Goal: Task Accomplishment & Management: Manage account settings

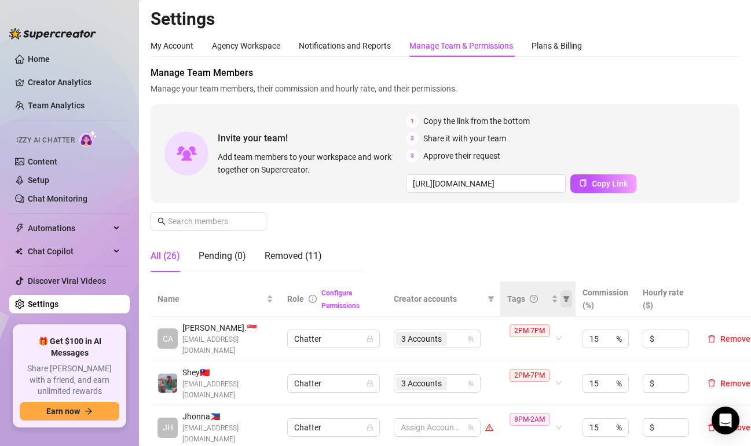
click at [565, 299] on icon "filter" at bounding box center [566, 299] width 6 height 6
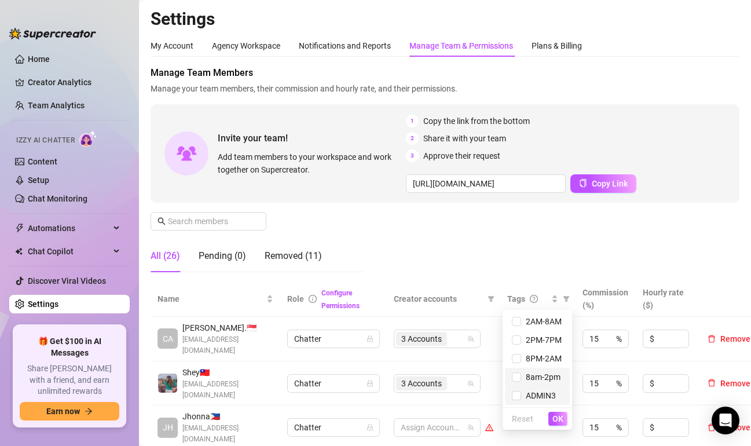
click at [543, 383] on span "8am-2pm" at bounding box center [537, 376] width 51 height 13
checkbox input "true"
click at [561, 420] on span "OK" at bounding box center [557, 418] width 11 height 9
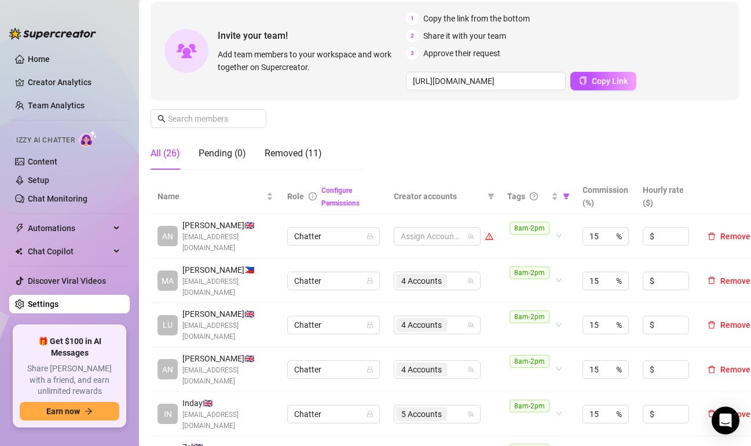
scroll to position [116, 0]
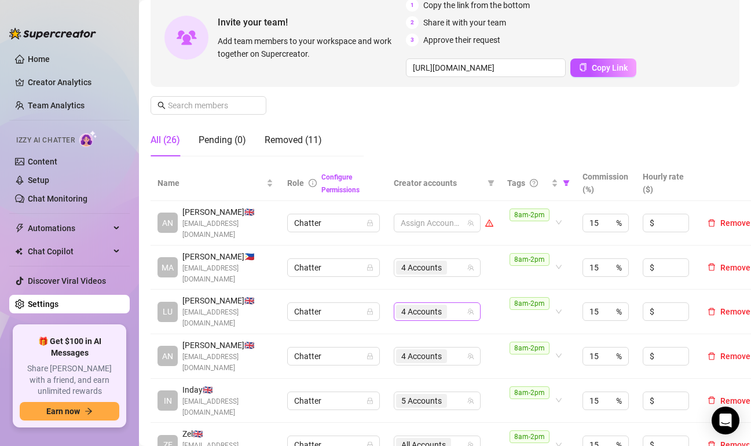
click at [460, 306] on div "4 Accounts" at bounding box center [431, 311] width 70 height 16
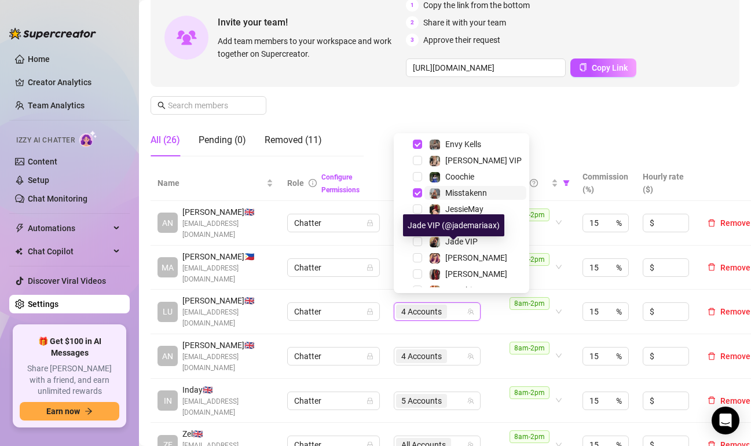
scroll to position [144, 0]
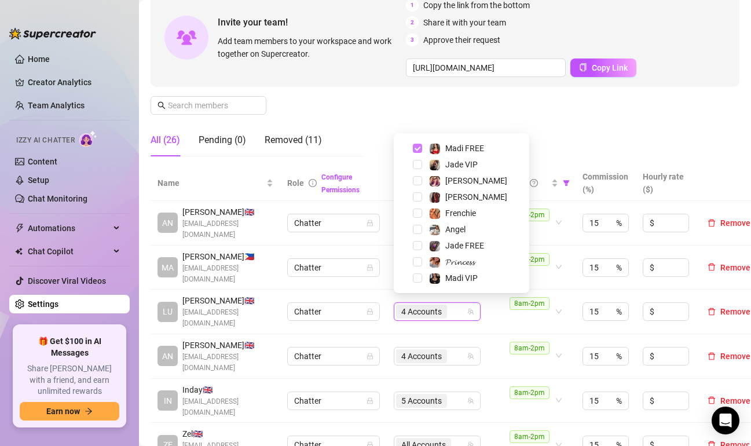
click at [417, 148] on span "Select tree node" at bounding box center [417, 148] width 9 height 9
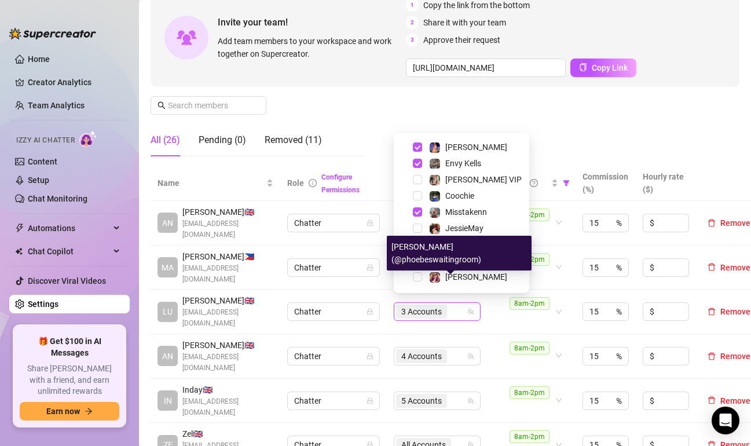
scroll to position [28, 0]
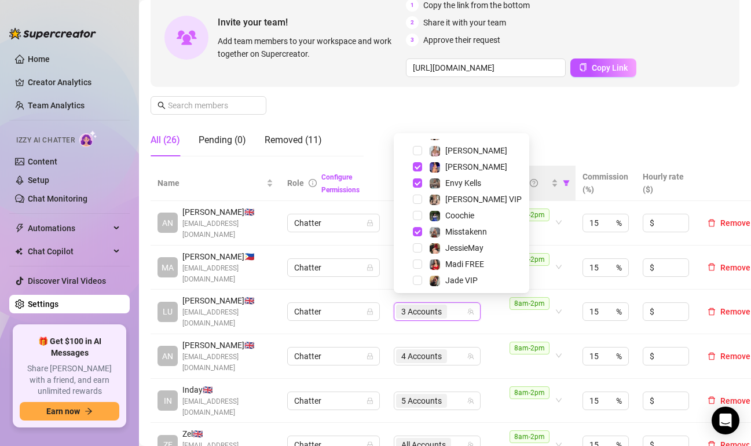
click at [551, 135] on div "Manage Team Members Manage your team members, their commission and hourly rate,…" at bounding box center [444, 57] width 589 height 215
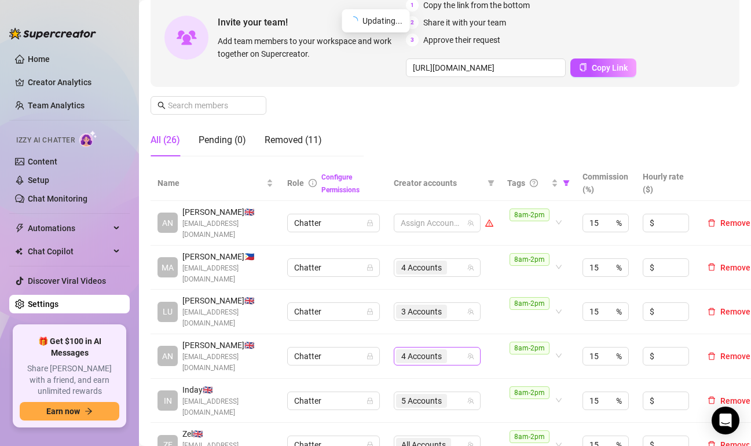
click at [451, 349] on input "search" at bounding box center [450, 356] width 2 height 14
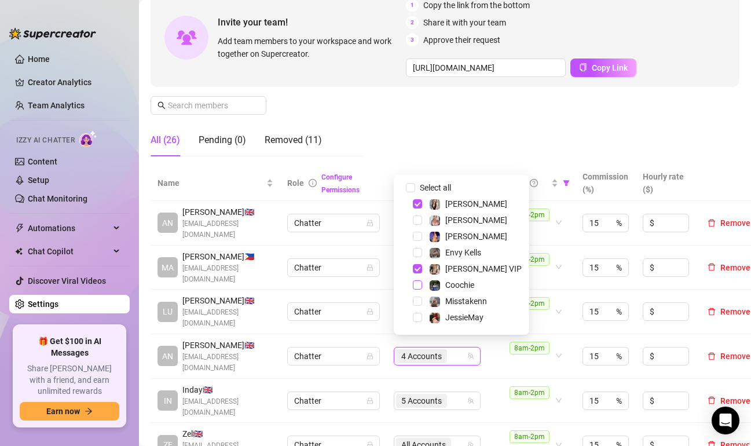
click at [415, 288] on span "Select tree node" at bounding box center [417, 284] width 9 height 9
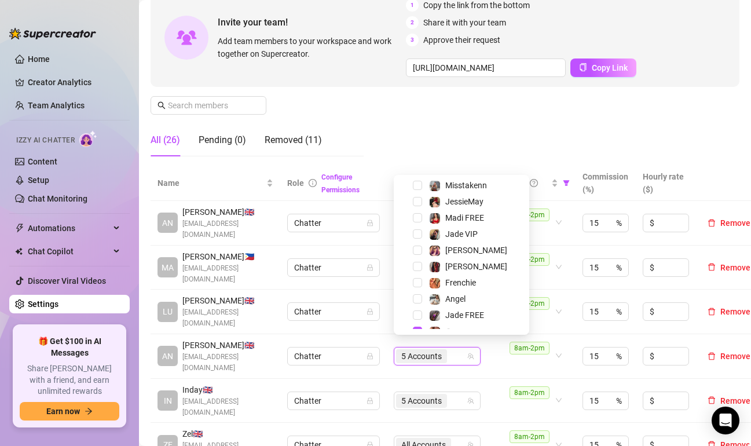
scroll to position [144, 0]
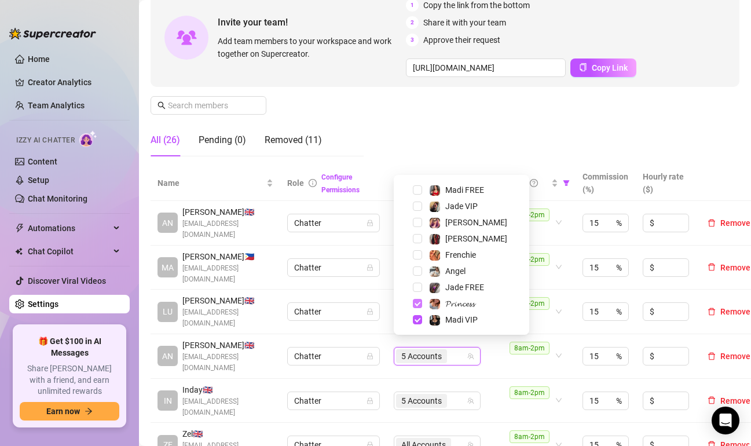
click at [418, 303] on span "Select tree node" at bounding box center [417, 303] width 9 height 9
click at [420, 317] on span "Select tree node" at bounding box center [417, 319] width 9 height 9
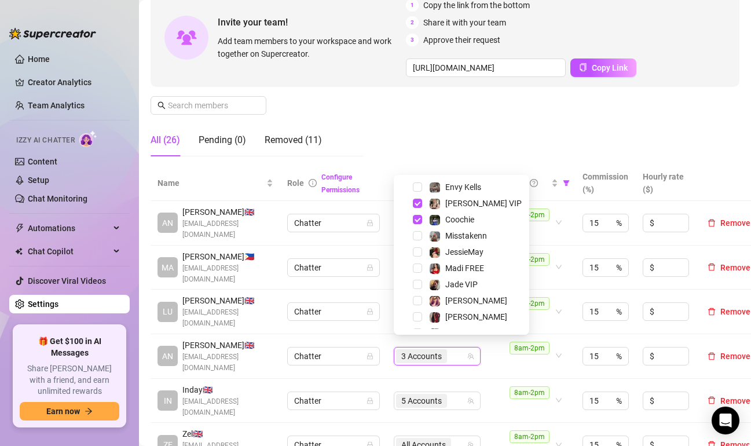
scroll to position [116, 0]
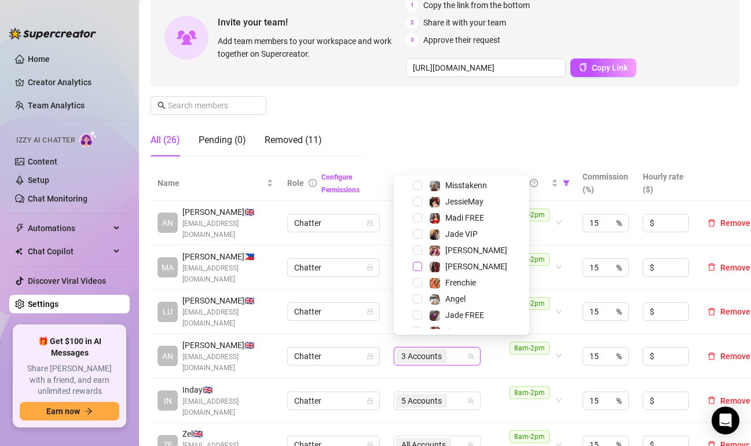
click at [417, 269] on span "Select tree node" at bounding box center [417, 266] width 9 height 9
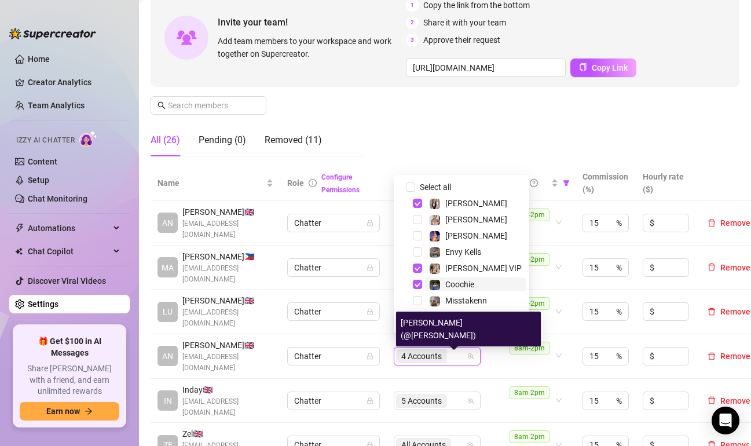
scroll to position [0, 0]
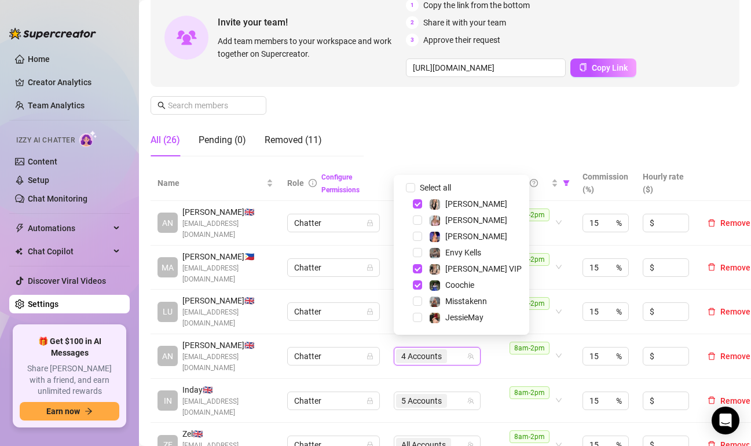
click at [513, 120] on div "Manage Team Members Manage your team members, their commission and hourly rate,…" at bounding box center [444, 57] width 589 height 215
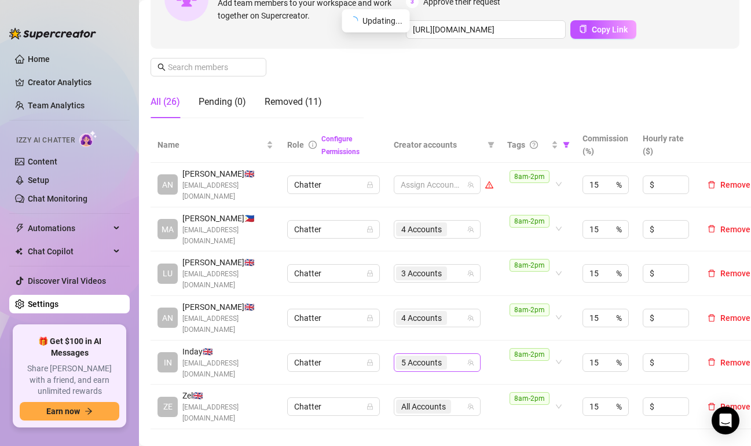
scroll to position [174, 0]
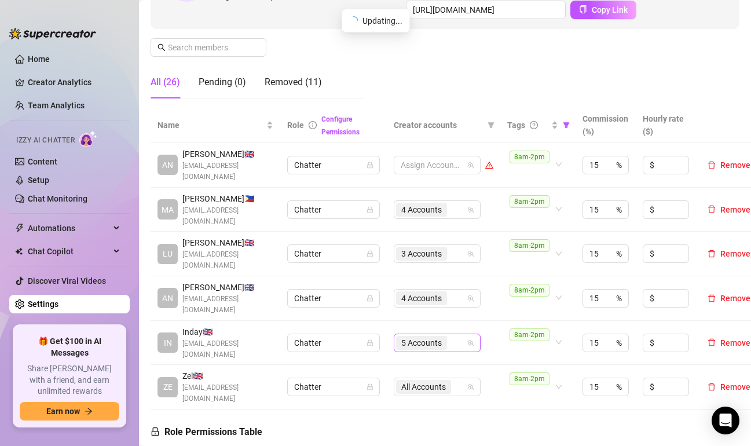
click at [449, 336] on input "search" at bounding box center [450, 343] width 2 height 14
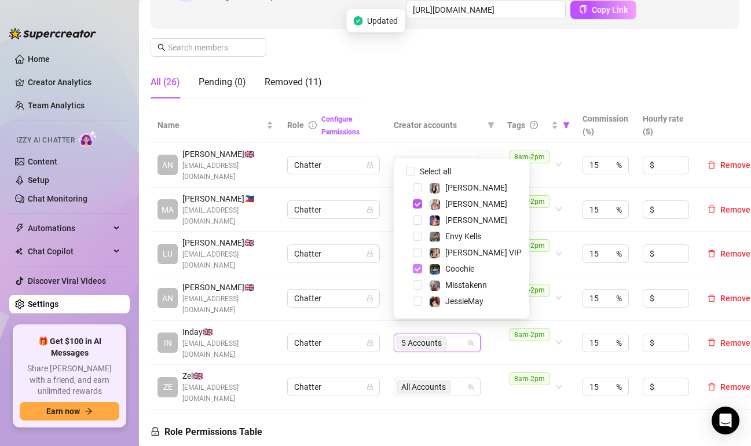
click at [418, 269] on span "Select tree node" at bounding box center [417, 268] width 9 height 9
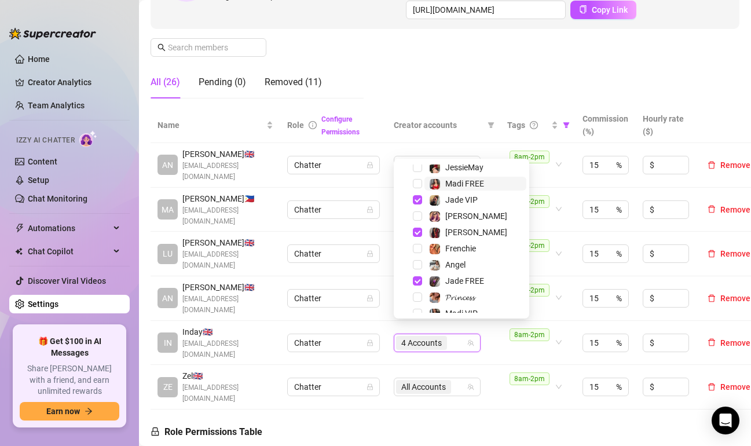
scroll to position [144, 0]
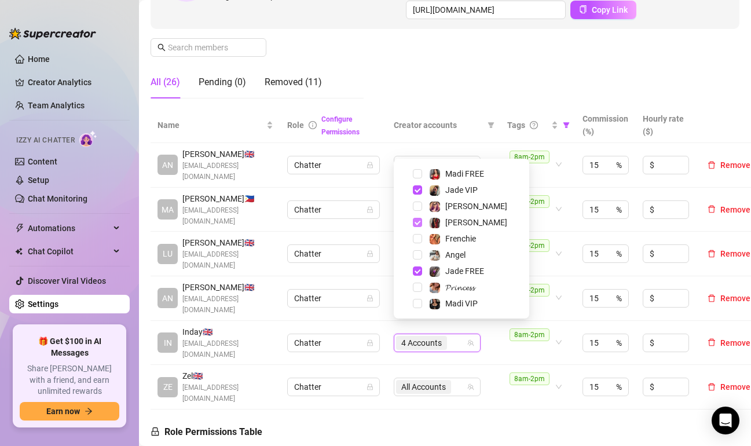
click at [414, 219] on span "Select tree node" at bounding box center [417, 222] width 9 height 9
click at [416, 287] on span "Select tree node" at bounding box center [417, 286] width 9 height 9
click at [420, 271] on span "Select tree node" at bounding box center [417, 270] width 9 height 9
click at [416, 187] on span "Select tree node" at bounding box center [417, 189] width 9 height 9
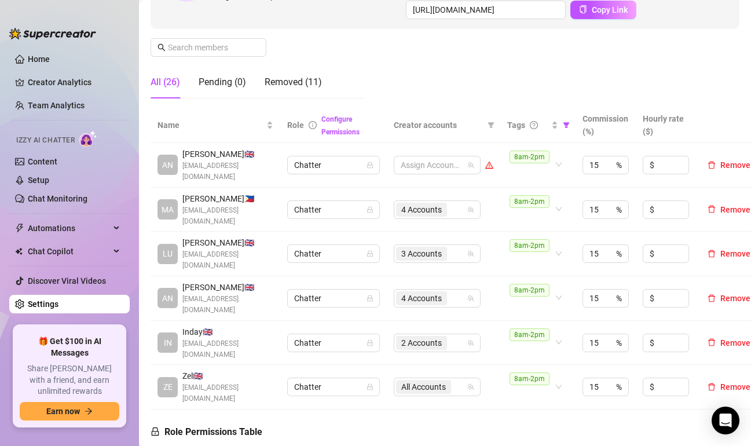
click at [450, 50] on div "Manage Team Members Manage your team members, their commission and hourly rate,…" at bounding box center [444, -1] width 589 height 215
click at [458, 292] on div "4 Accounts" at bounding box center [431, 298] width 70 height 16
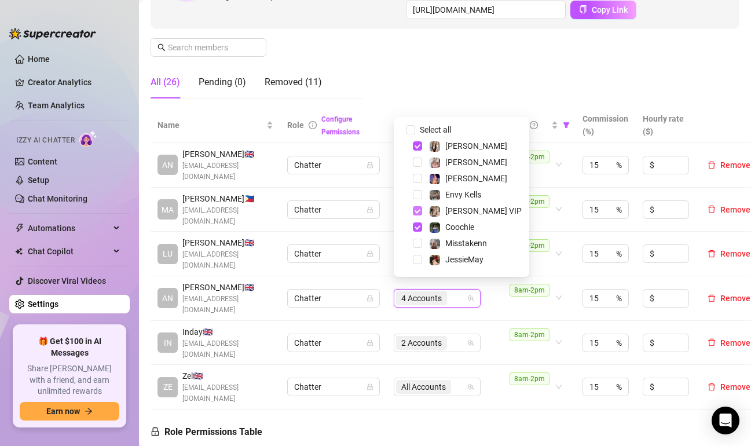
click at [414, 212] on span "Select tree node" at bounding box center [417, 210] width 9 height 9
click at [415, 144] on span "Select tree node" at bounding box center [417, 145] width 9 height 9
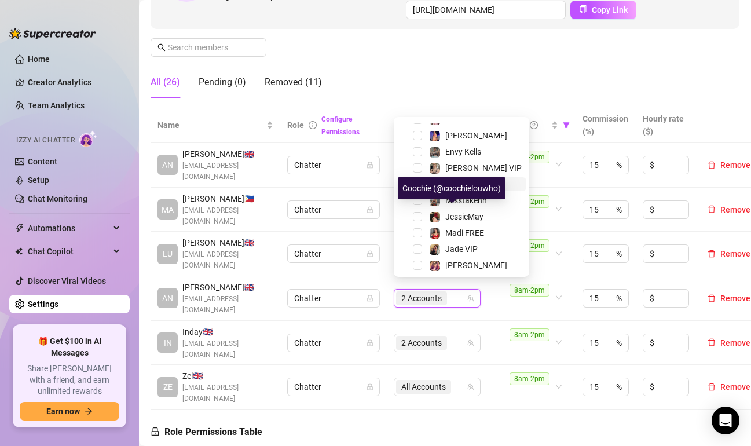
scroll to position [116, 0]
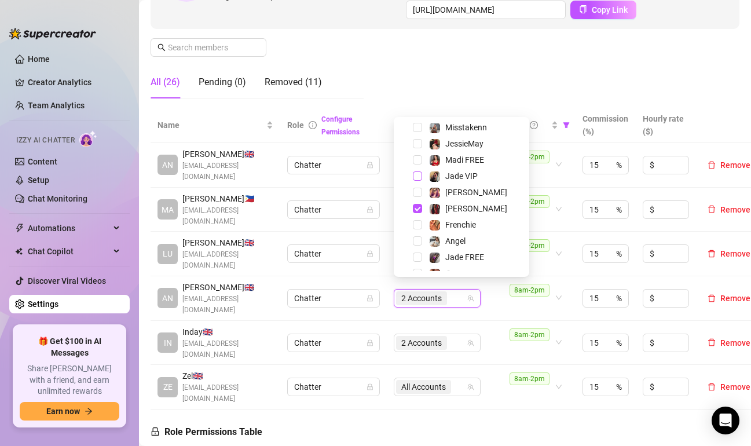
click at [417, 176] on span "Select tree node" at bounding box center [417, 175] width 9 height 9
click at [414, 254] on span "Select tree node" at bounding box center [417, 256] width 9 height 9
click at [458, 72] on div "Manage Team Members Manage your team members, their commission and hourly rate,…" at bounding box center [444, -1] width 589 height 215
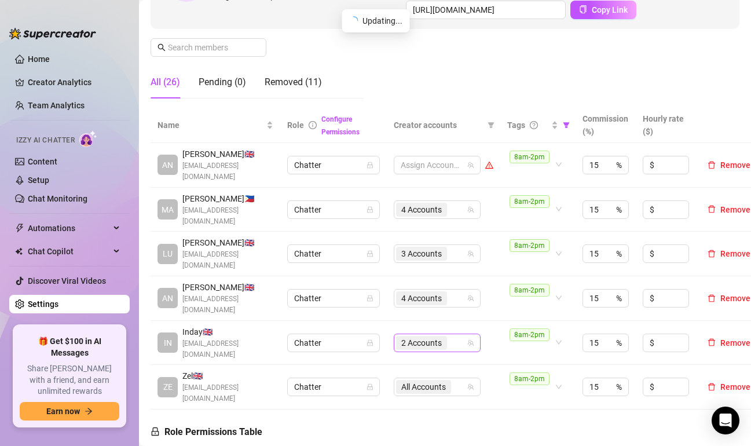
click at [453, 335] on div "2 Accounts" at bounding box center [431, 343] width 70 height 16
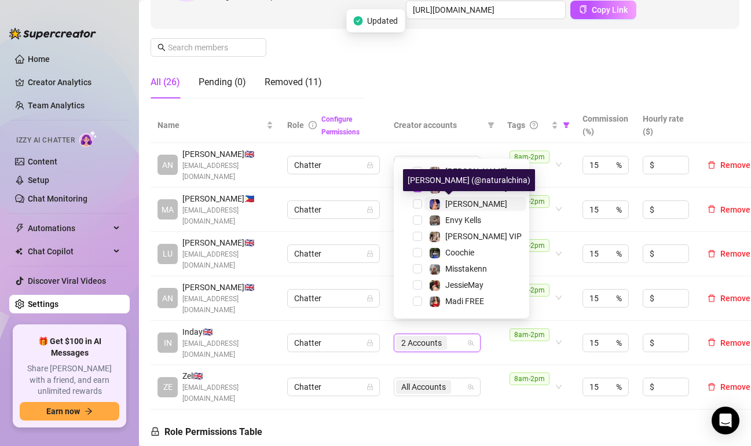
scroll to position [0, 0]
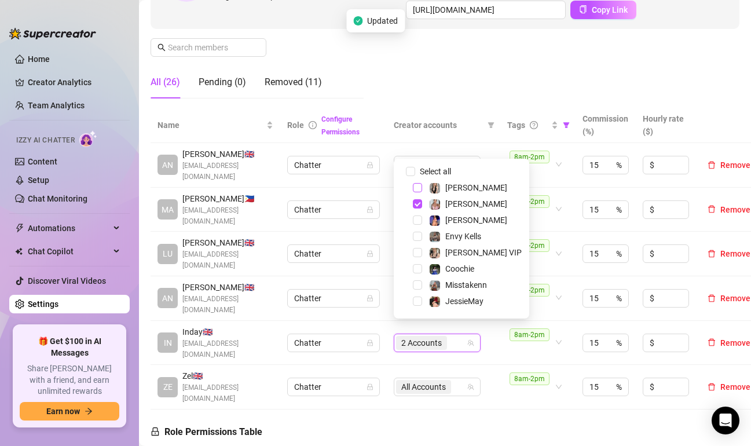
click at [421, 188] on span "Select tree node" at bounding box center [417, 187] width 9 height 9
click at [419, 253] on span "Select tree node" at bounding box center [417, 252] width 9 height 9
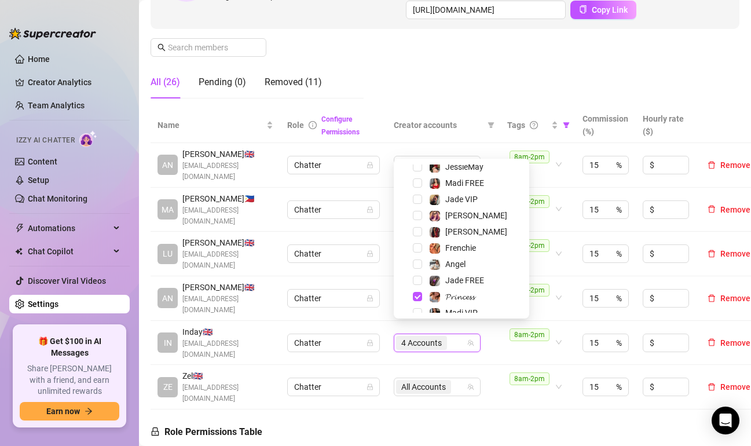
scroll to position [144, 0]
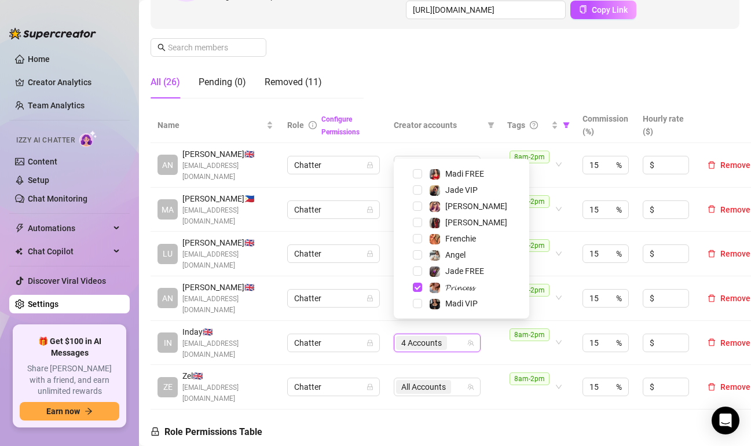
drag, startPoint x: 491, startPoint y: 344, endPoint x: 485, endPoint y: 350, distance: 9.0
click at [491, 343] on td "4 Accounts" at bounding box center [443, 343] width 113 height 45
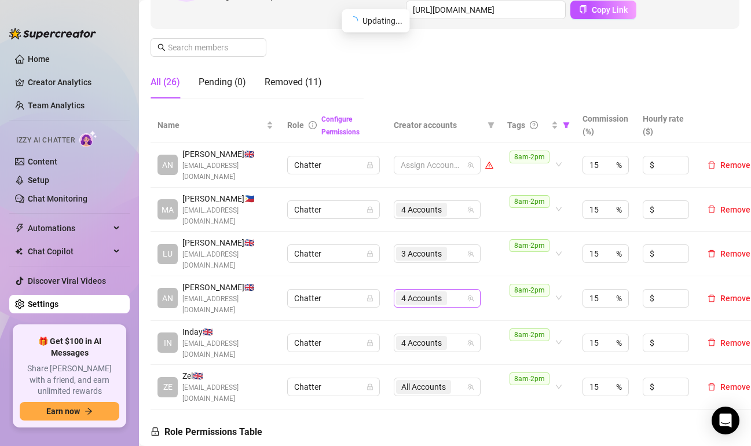
click at [448, 296] on div "4 Accounts" at bounding box center [422, 298] width 53 height 16
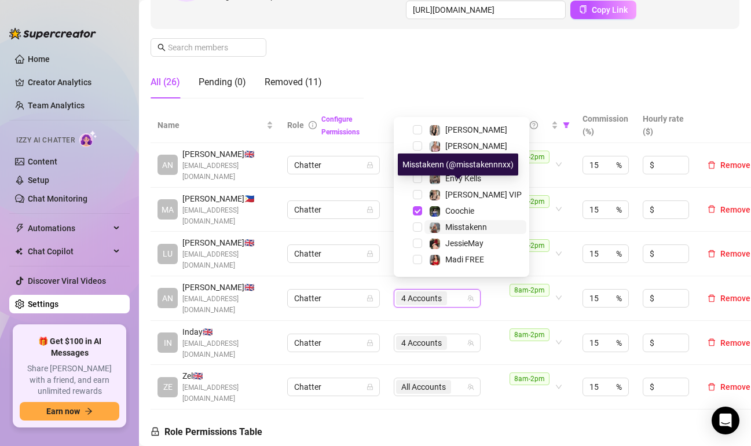
scroll to position [74, 0]
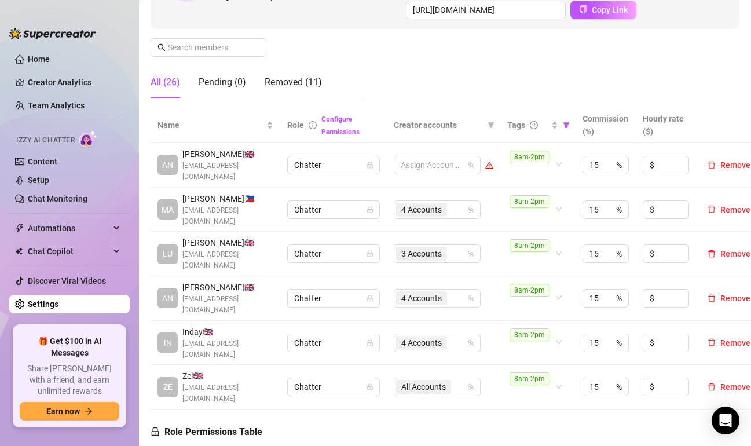
click at [0, 212] on aside "Home Creator Analytics Team Analytics Izzy AI Chatter Content Setup Chat Monito…" at bounding box center [69, 223] width 139 height 446
click at [456, 208] on div "4 Accounts" at bounding box center [431, 209] width 70 height 16
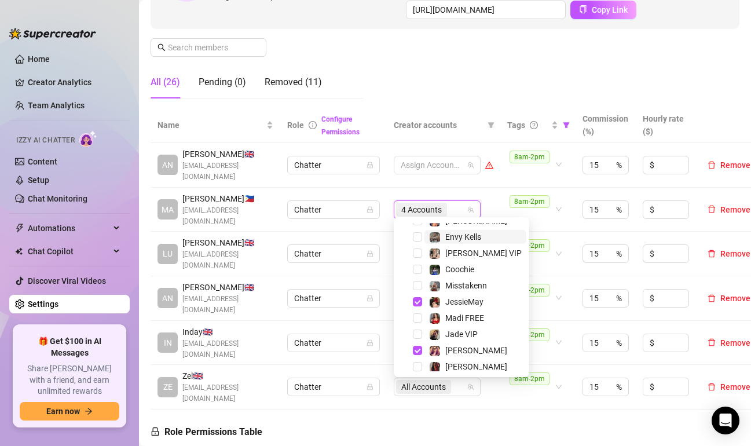
scroll to position [116, 0]
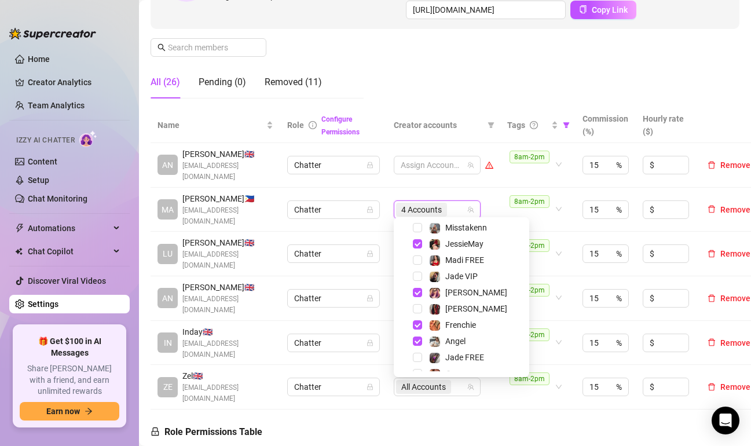
click at [517, 90] on div "Manage Team Members Manage your team members, their commission and hourly rate,…" at bounding box center [444, -1] width 589 height 215
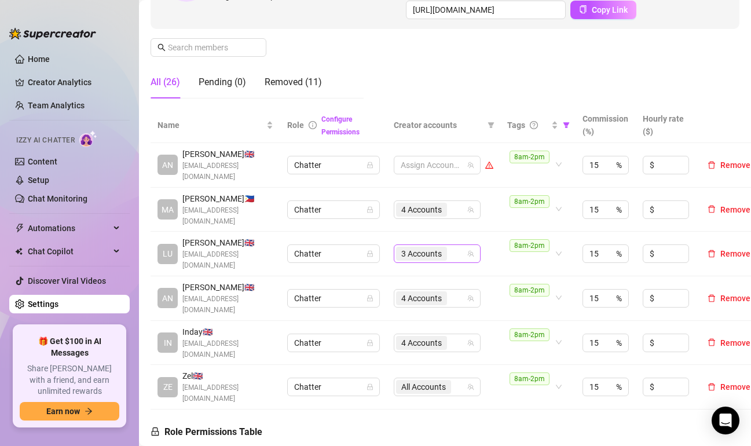
click at [456, 248] on div "3 Accounts" at bounding box center [431, 253] width 70 height 16
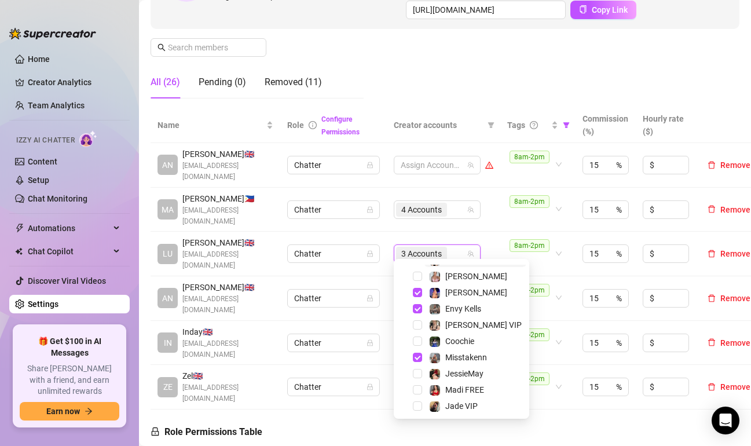
scroll to position [16, 0]
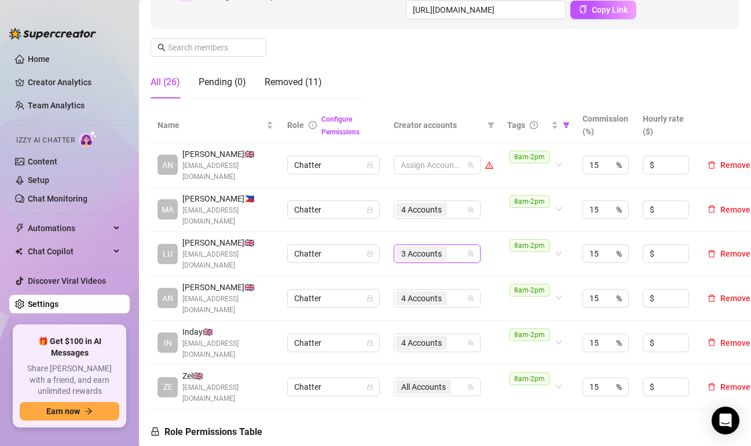
click at [469, 78] on div "Manage Team Members Manage your team members, their commission and hourly rate,…" at bounding box center [444, -1] width 589 height 215
click at [458, 293] on div "4 Accounts" at bounding box center [431, 298] width 70 height 16
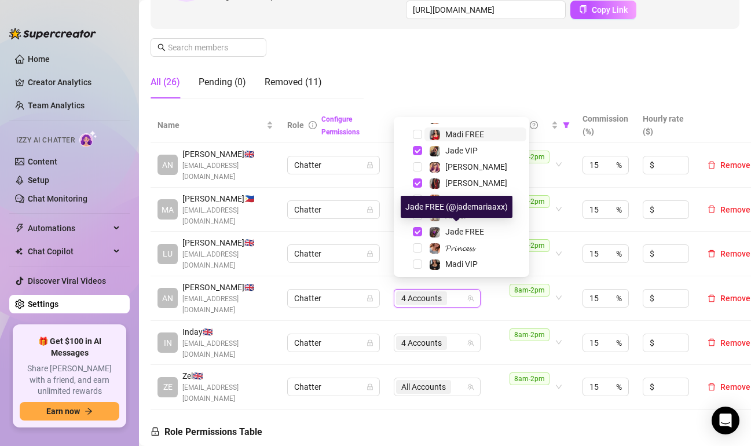
scroll to position [144, 0]
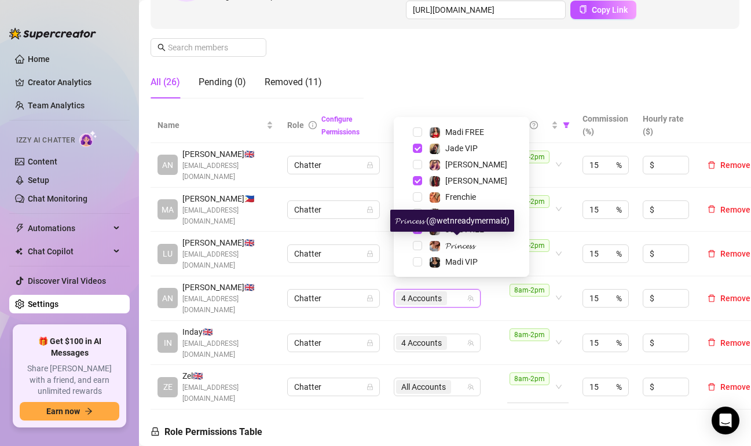
click at [471, 83] on div "Manage Team Members Manage your team members, their commission and hourly rate,…" at bounding box center [444, -1] width 589 height 215
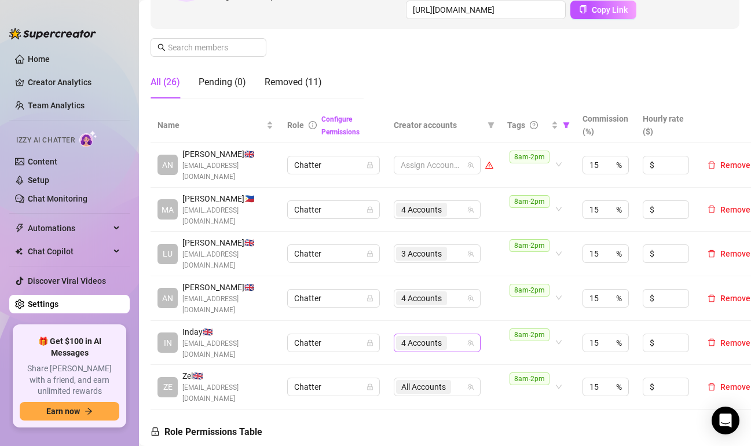
click at [453, 335] on div "4 Accounts" at bounding box center [431, 343] width 70 height 16
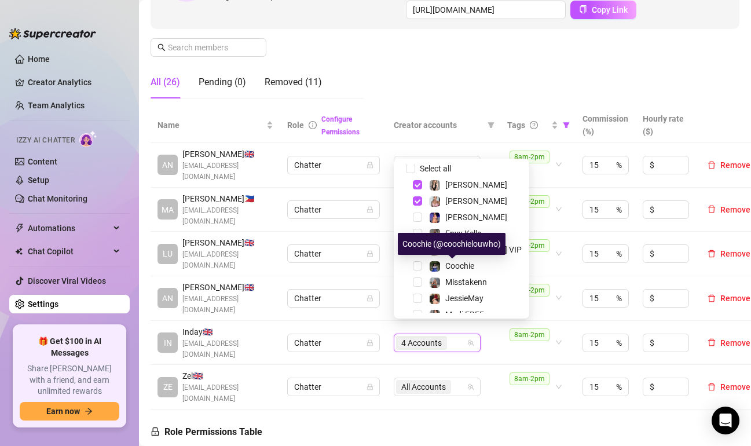
scroll to position [0, 0]
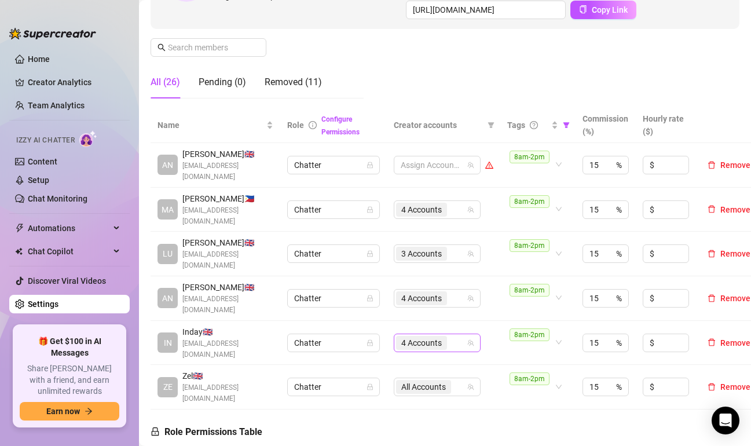
click at [452, 335] on div "4 Accounts" at bounding box center [431, 343] width 70 height 16
click at [449, 336] on input "search" at bounding box center [450, 343] width 2 height 14
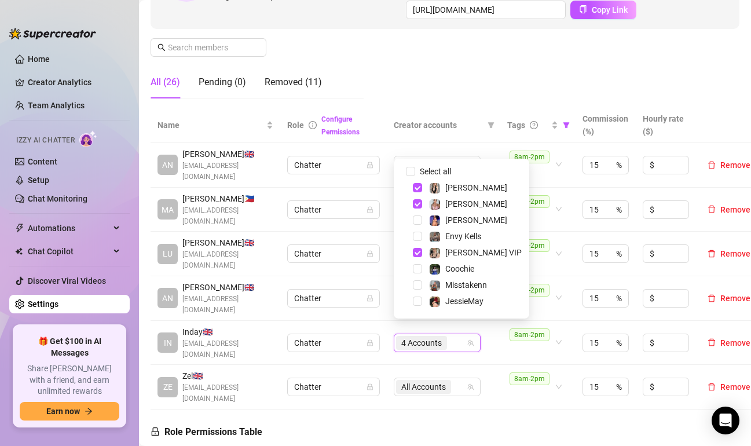
click at [489, 65] on div "Manage Team Members Manage your team members, their commission and hourly rate,…" at bounding box center [444, -1] width 589 height 215
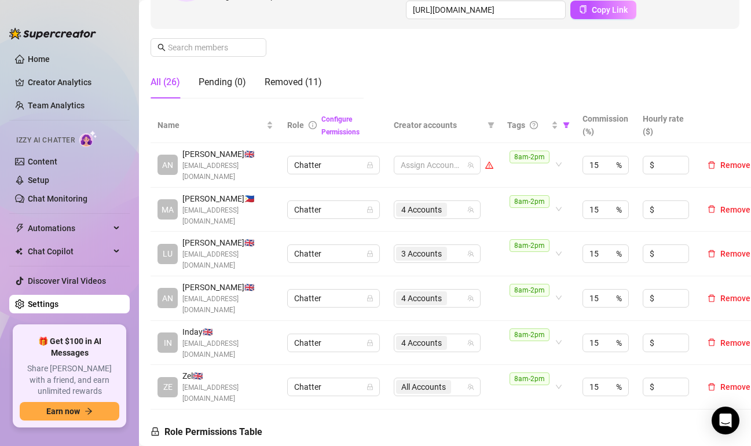
click at [670, 55] on div "Manage Team Members Manage your team members, their commission and hourly rate,…" at bounding box center [444, -1] width 589 height 215
